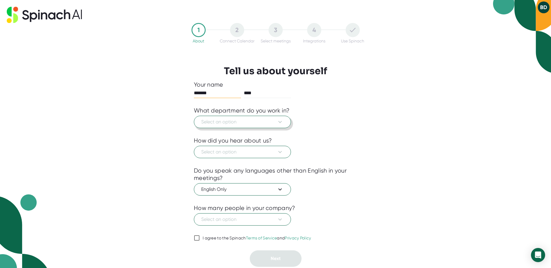
click at [242, 119] on span "Select an option" at bounding box center [242, 121] width 82 height 7
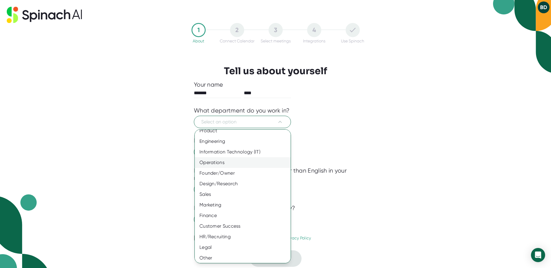
scroll to position [7, 0]
click at [223, 222] on div "Customer Success" at bounding box center [245, 224] width 100 height 11
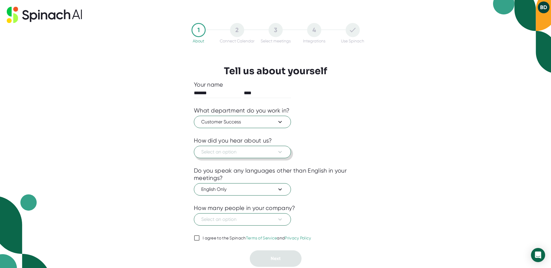
click at [239, 152] on span "Select an option" at bounding box center [242, 151] width 82 height 7
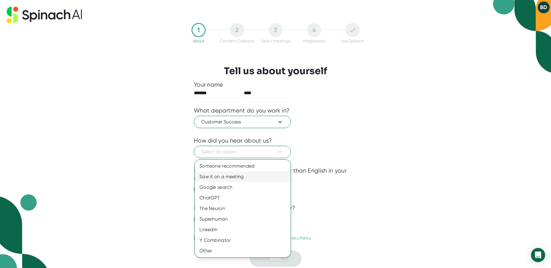
click at [222, 176] on div "Saw it on a meeting" at bounding box center [243, 176] width 96 height 11
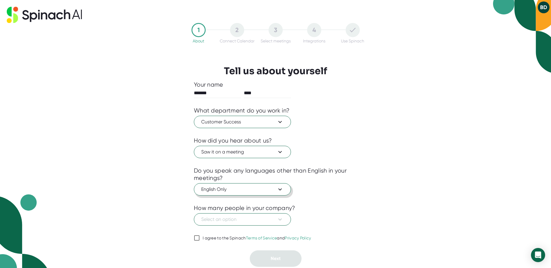
click at [229, 186] on span "English Only" at bounding box center [242, 189] width 82 height 7
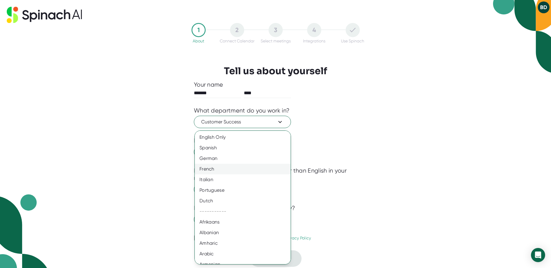
click at [227, 172] on div "French" at bounding box center [245, 169] width 100 height 11
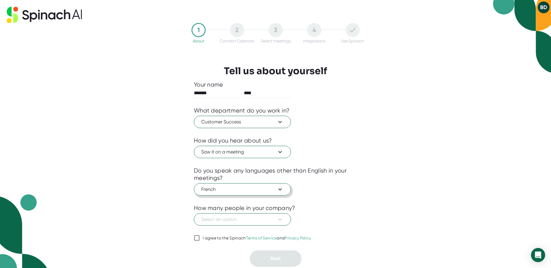
click at [229, 188] on span "French" at bounding box center [242, 189] width 82 height 7
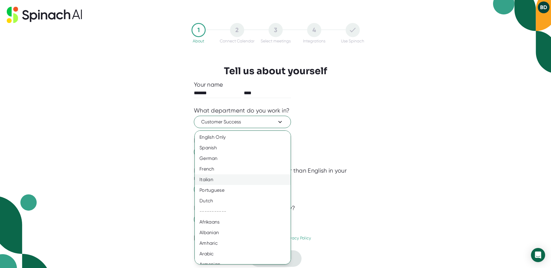
click at [221, 182] on div "Italian" at bounding box center [245, 179] width 100 height 11
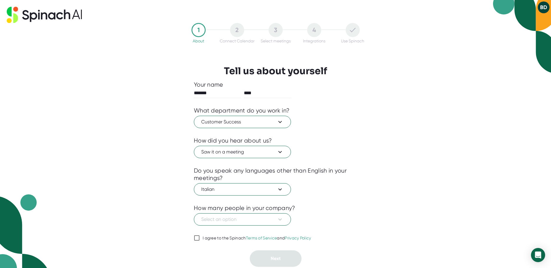
click at [361, 166] on div "1 About 2 Connect Calendar 3 Select meetings 4 Integrations Use Spinach Tell us…" at bounding box center [275, 145] width 193 height 244
click at [236, 220] on span "Select an option" at bounding box center [242, 219] width 82 height 7
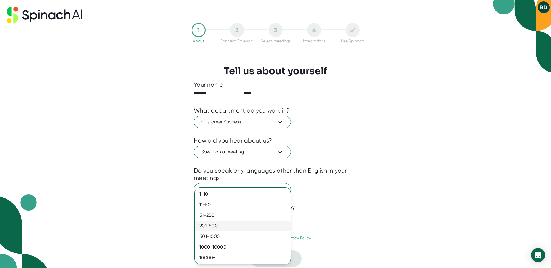
click at [227, 228] on div "201-500" at bounding box center [243, 225] width 96 height 11
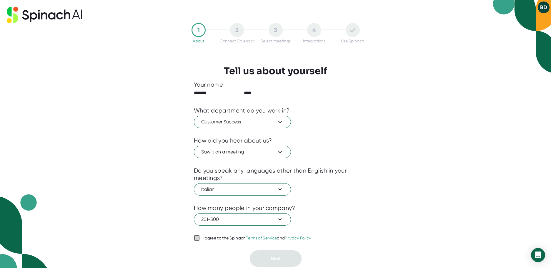
click at [197, 239] on input "I agree to the Spinach Terms of Service and Privacy Policy" at bounding box center [197, 237] width 6 height 7
checkbox input "true"
click at [270, 258] on button "Next" at bounding box center [276, 258] width 52 height 16
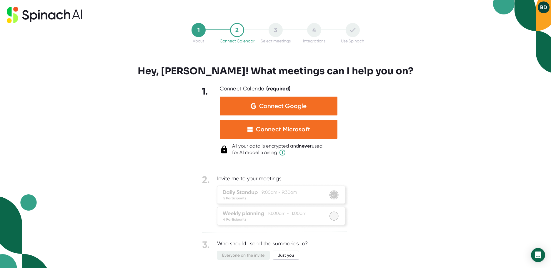
click at [436, 89] on div "1 About 2 Connect Calendar 3 Select meetings 4 Integrations Use Spinach Hey, [P…" at bounding box center [275, 134] width 551 height 268
click at [296, 129] on div "Connect Microsoft" at bounding box center [283, 129] width 54 height 8
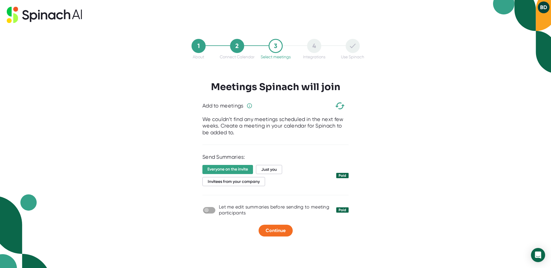
click at [207, 208] on input "checkbox" at bounding box center [206, 209] width 17 height 5
checkbox input "true"
click at [267, 170] on span "Just you" at bounding box center [269, 169] width 26 height 9
click at [281, 228] on span "Continue" at bounding box center [276, 230] width 20 height 6
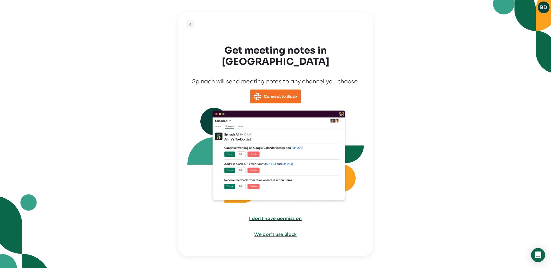
click at [284, 215] on span "I don't have permission" at bounding box center [275, 218] width 52 height 6
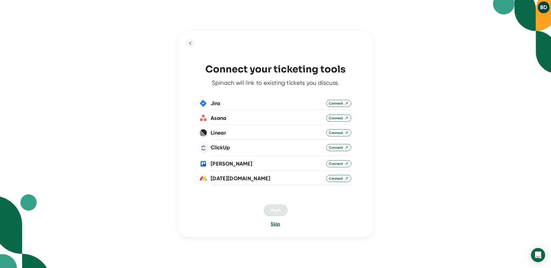
click at [275, 224] on span "Skip" at bounding box center [275, 224] width 9 height 6
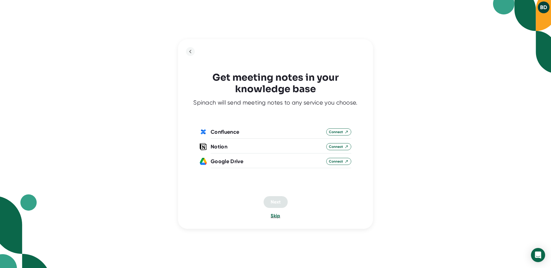
click at [276, 217] on span "Skip" at bounding box center [275, 216] width 9 height 6
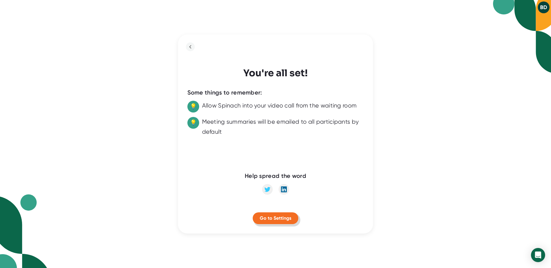
click at [271, 216] on span "Go to Settings" at bounding box center [275, 218] width 31 height 6
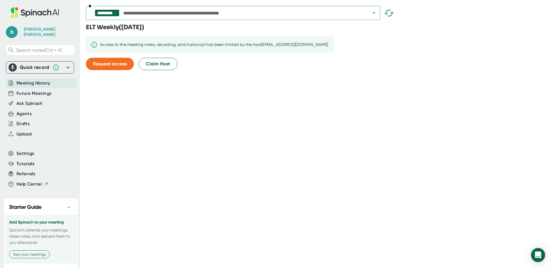
click at [34, 80] on span "Meeting History" at bounding box center [33, 83] width 34 height 7
click at [114, 60] on button "Request access" at bounding box center [110, 64] width 48 height 12
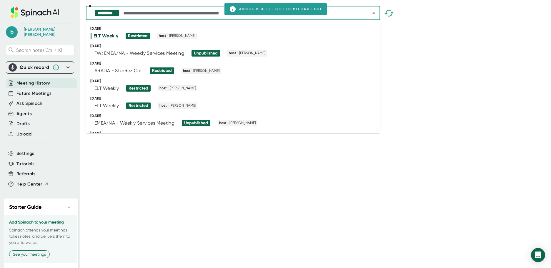
click at [211, 14] on input "text" at bounding box center [241, 13] width 239 height 8
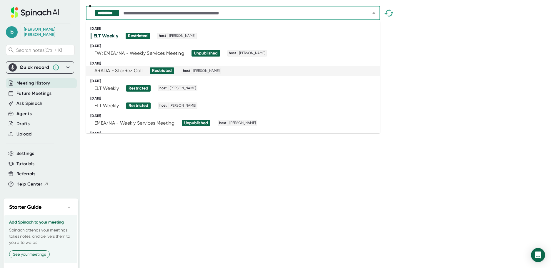
click at [118, 67] on div "ARADA - StarRez Call Restricted host [PERSON_NAME]" at bounding box center [231, 70] width 280 height 6
click at [154, 17] on input "text" at bounding box center [241, 13] width 239 height 8
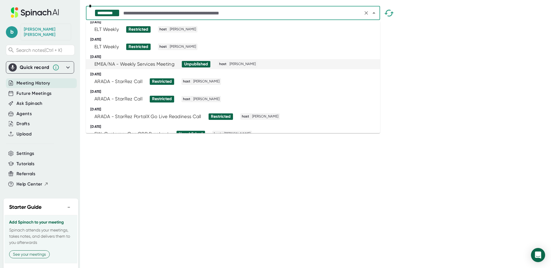
scroll to position [29, 0]
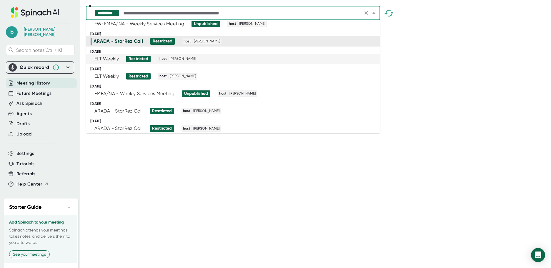
click at [114, 59] on div "ELT Weekly" at bounding box center [106, 59] width 24 height 6
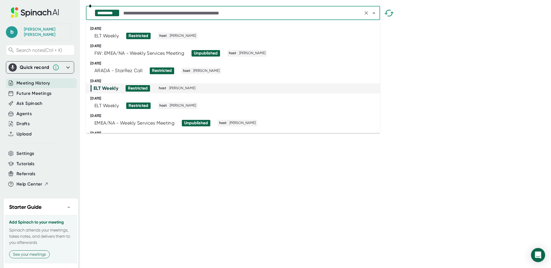
click at [149, 11] on input "text" at bounding box center [241, 13] width 239 height 8
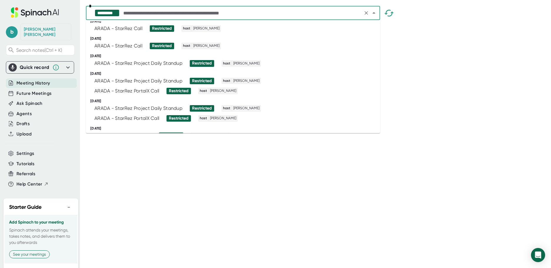
scroll to position [294, 0]
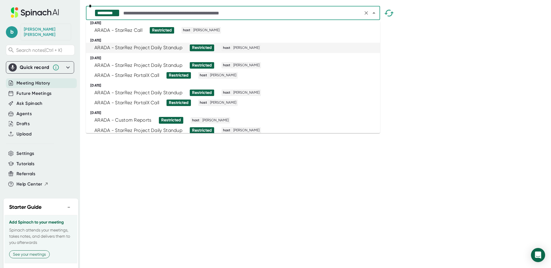
click at [143, 50] on div "ARADA - StarRez Project Daily Standup" at bounding box center [138, 48] width 88 height 6
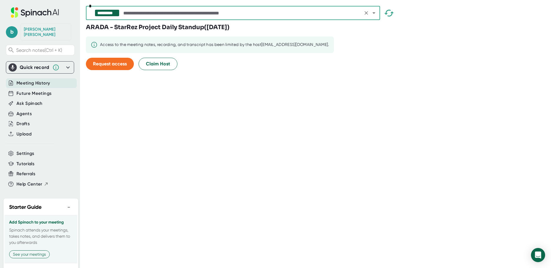
click at [155, 12] on input "text" at bounding box center [241, 13] width 239 height 8
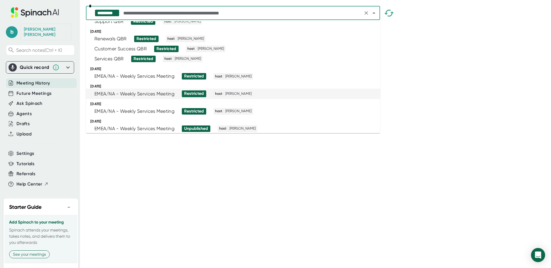
scroll to position [633, 0]
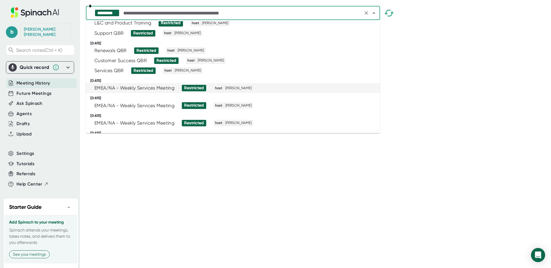
click at [142, 89] on div "EMEA/NA - Weekly Services Meeting" at bounding box center [134, 88] width 80 height 6
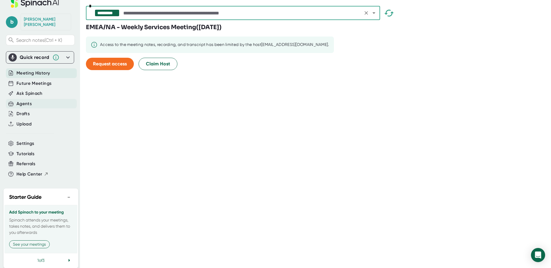
scroll to position [15, 0]
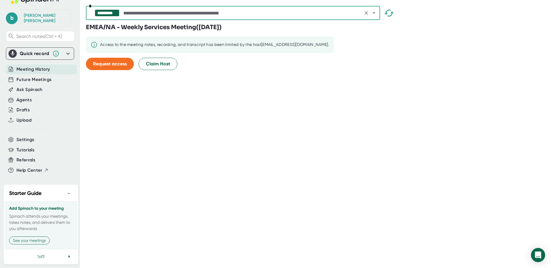
click at [32, 66] on span "Meeting History" at bounding box center [33, 69] width 34 height 7
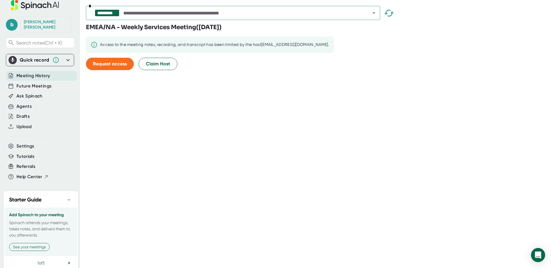
scroll to position [0, 0]
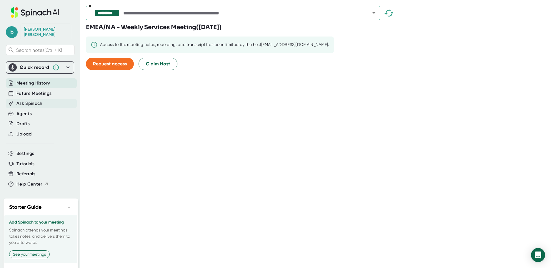
click at [33, 100] on span "Ask Spinach" at bounding box center [29, 103] width 26 height 7
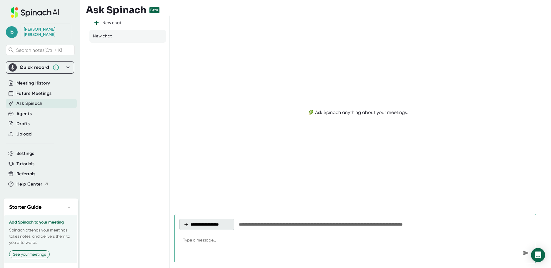
click at [214, 225] on button "**********" at bounding box center [206, 224] width 55 height 11
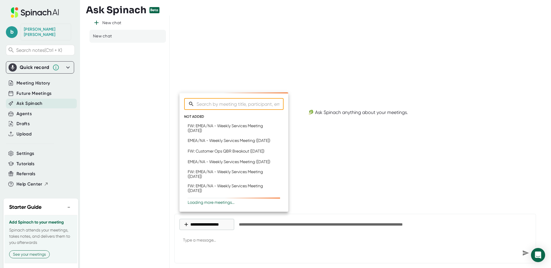
type textarea "x"
click at [139, 165] on div at bounding box center [275, 134] width 551 height 268
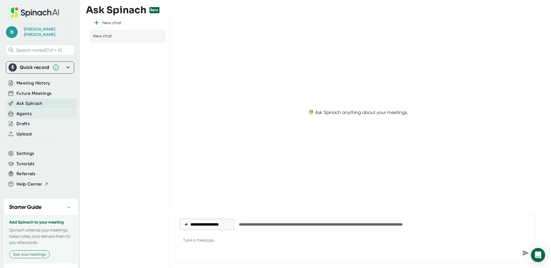
click at [34, 109] on div "Agents" at bounding box center [41, 114] width 71 height 10
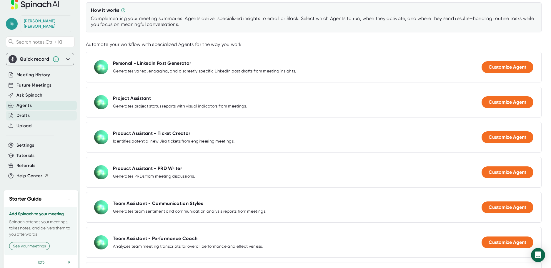
scroll to position [15, 0]
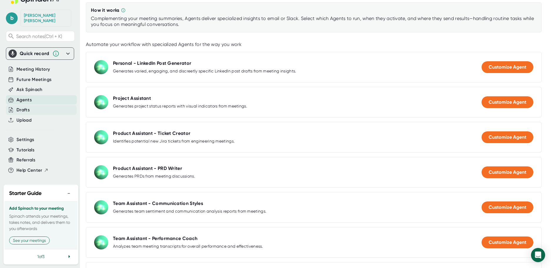
click at [29, 106] on div "Drafts" at bounding box center [22, 109] width 13 height 7
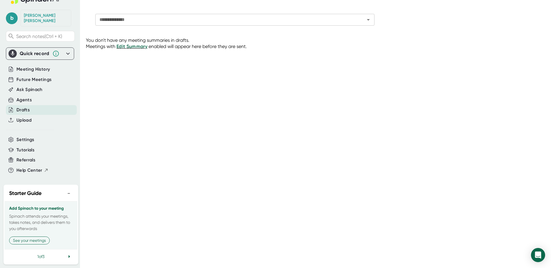
click at [66, 258] on icon at bounding box center [69, 256] width 7 height 7
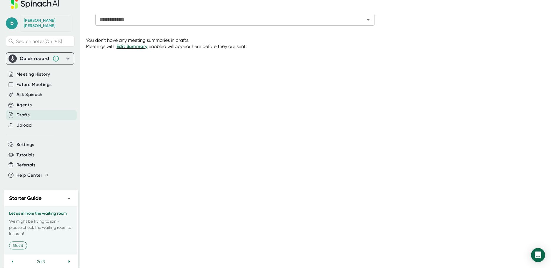
click at [66, 258] on icon at bounding box center [69, 261] width 7 height 7
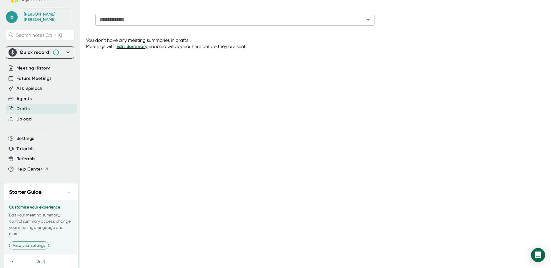
click at [65, 188] on button "−" at bounding box center [69, 192] width 8 height 9
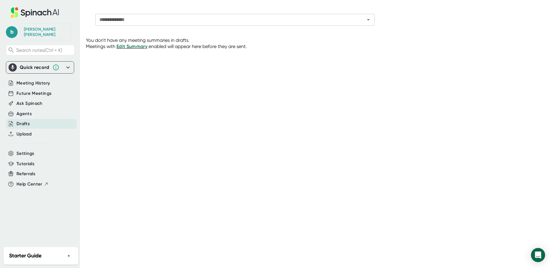
scroll to position [0, 0]
click at [43, 80] on span "Meeting History" at bounding box center [33, 83] width 34 height 7
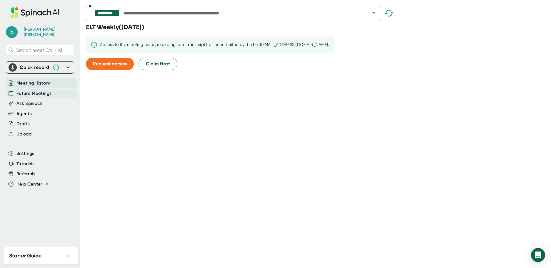
click at [40, 90] on span "Future Meetings" at bounding box center [33, 93] width 35 height 7
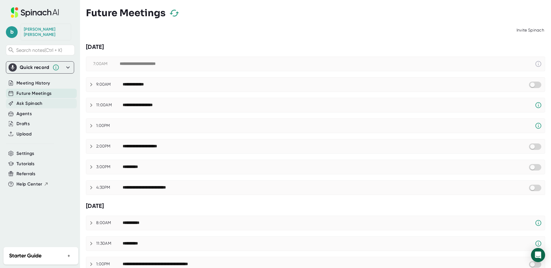
click at [37, 100] on span "Ask Spinach" at bounding box center [29, 103] width 26 height 7
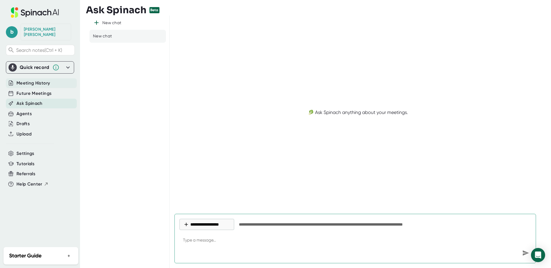
type textarea "x"
click at [38, 80] on span "Meeting History" at bounding box center [33, 83] width 34 height 7
